Goal: Information Seeking & Learning: Learn about a topic

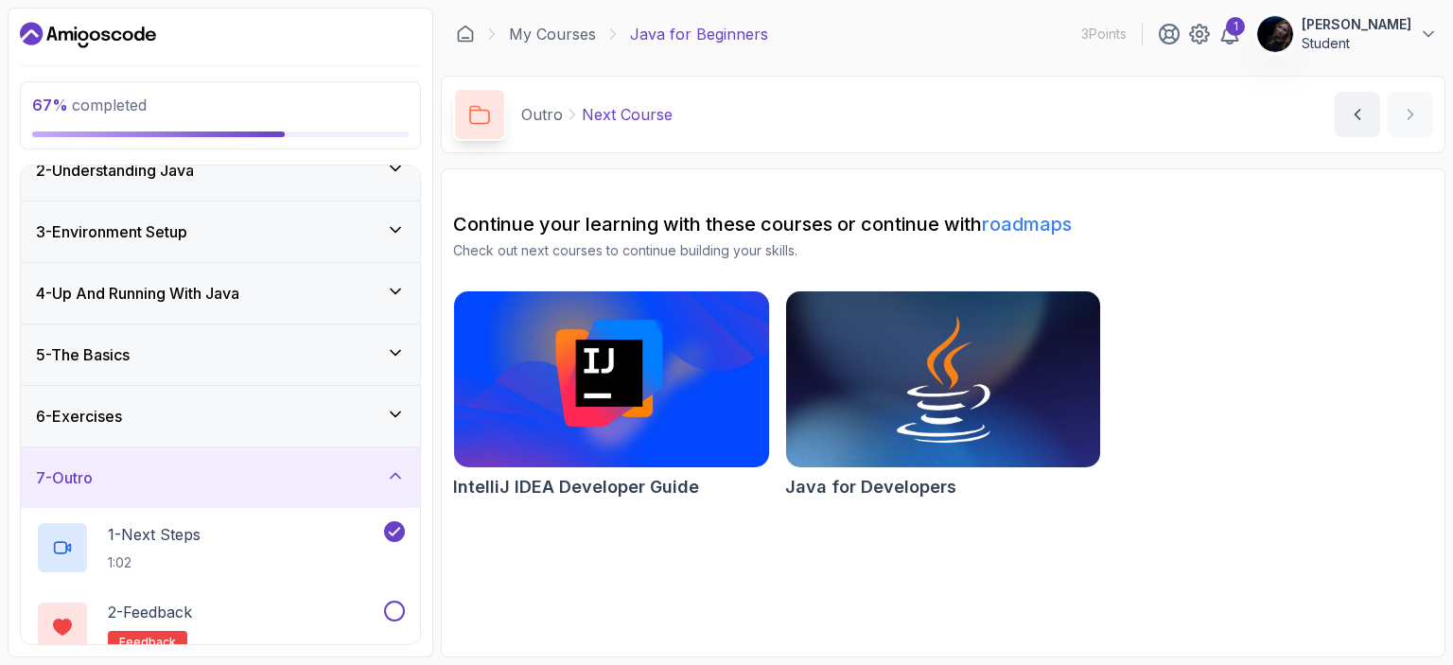
scroll to position [185, 0]
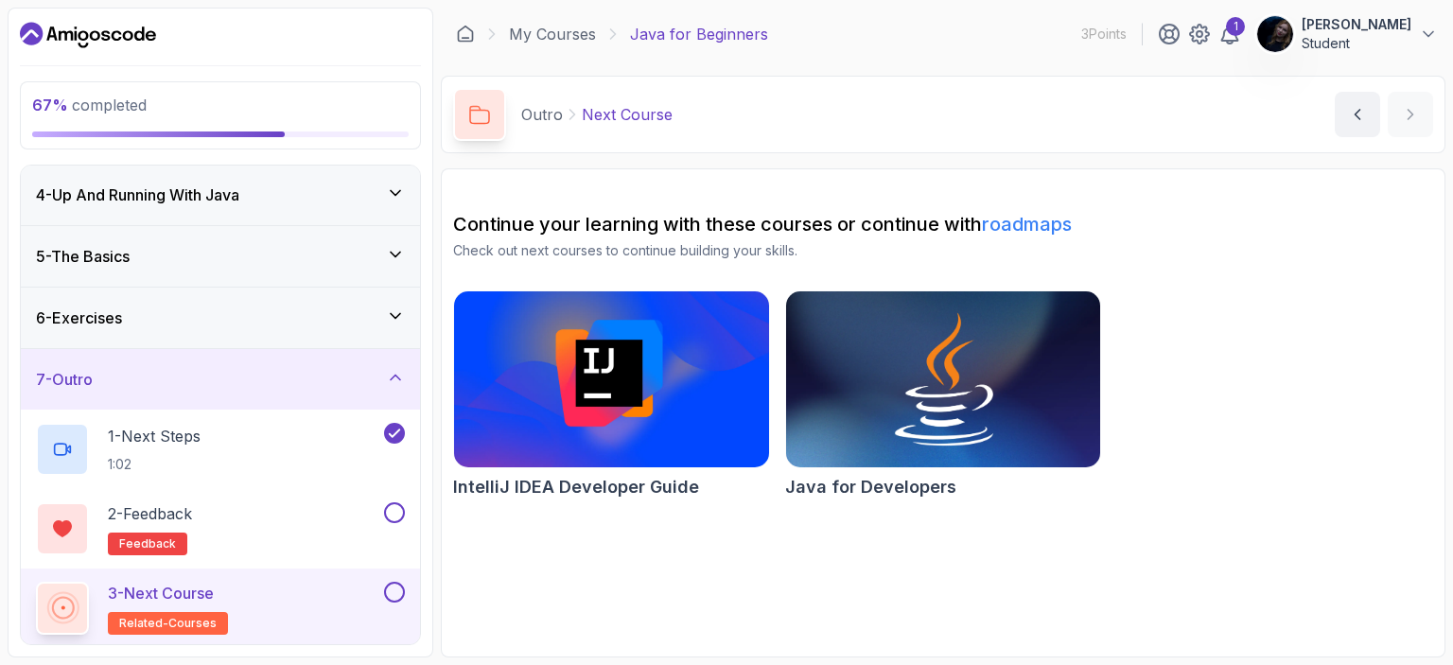
click at [889, 385] on img at bounding box center [943, 379] width 330 height 185
